Goal: Subscribe to service/newsletter

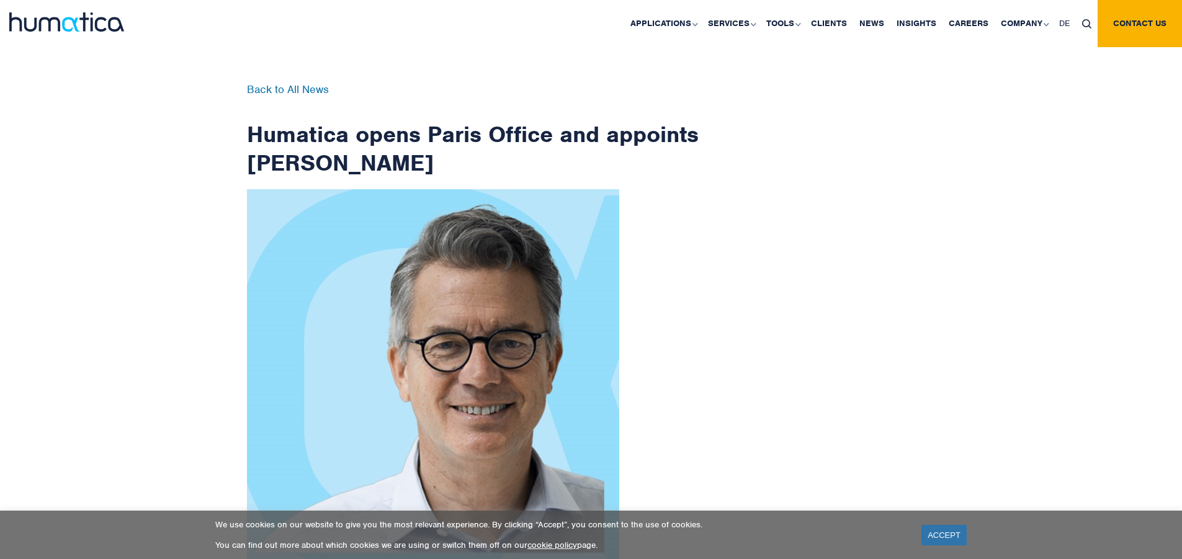
scroll to position [1979, 0]
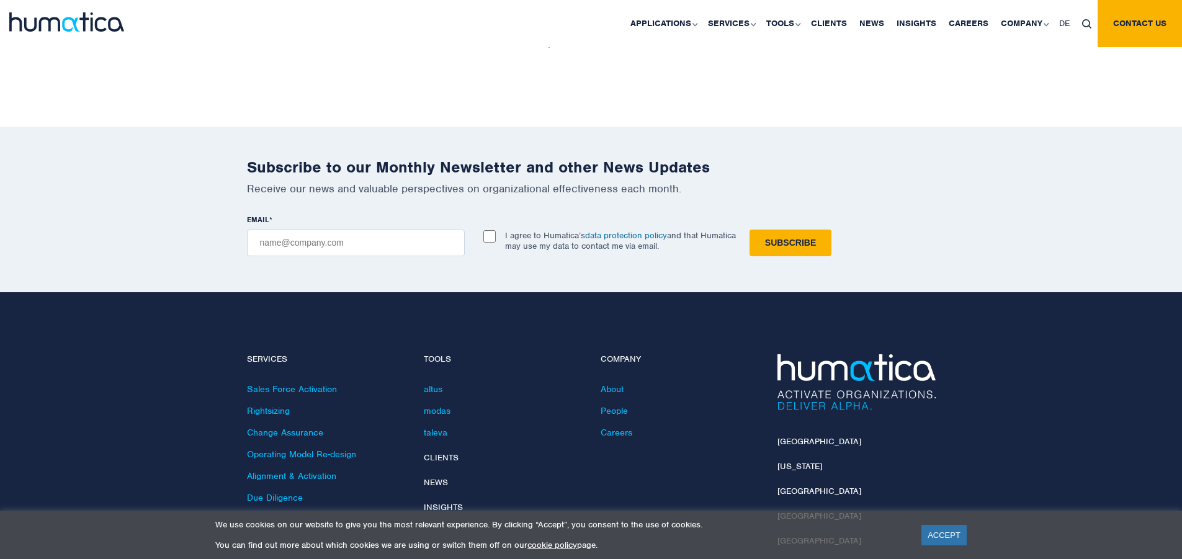
checkbox input "true"
type input "[EMAIL_ADDRESS][DOMAIN_NAME]"
click at [749, 229] on input "Subscribe" at bounding box center [790, 242] width 82 height 27
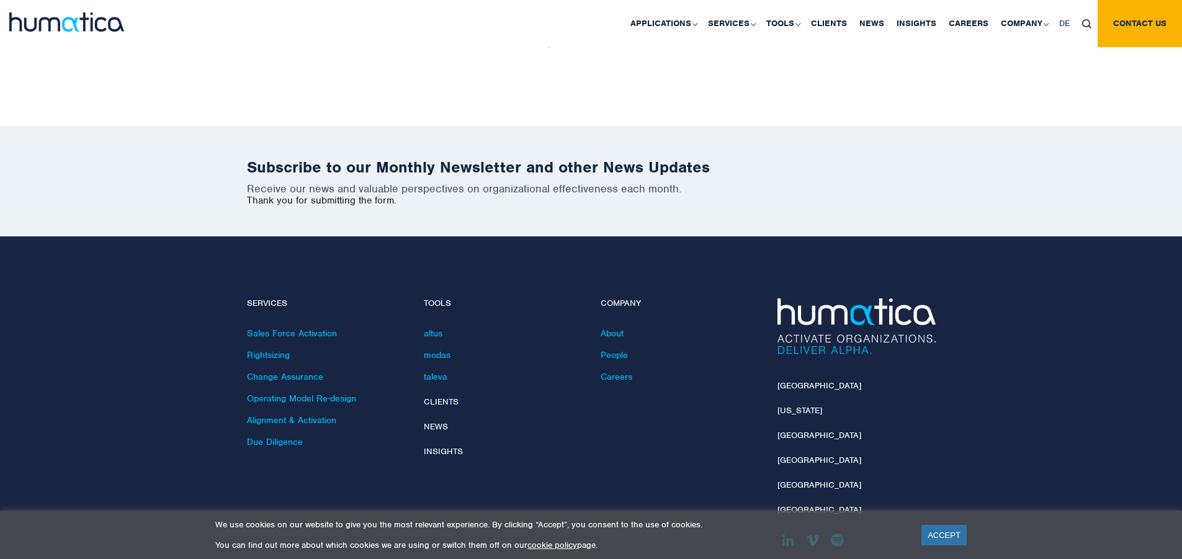
scroll to position [1923, 0]
